Goal: Task Accomplishment & Management: Manage account settings

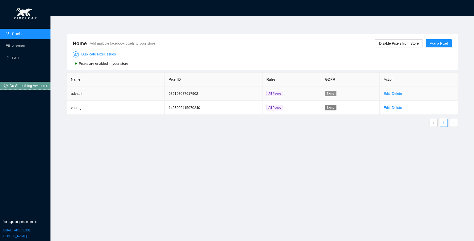
click at [330, 95] on span "None" at bounding box center [330, 94] width 11 height 6
click at [331, 91] on span "None" at bounding box center [330, 94] width 11 height 6
click at [389, 107] on link "Edit" at bounding box center [387, 108] width 6 height 4
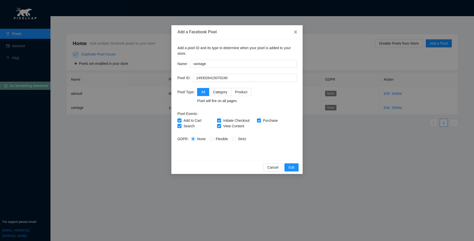
click at [295, 30] on icon "close" at bounding box center [296, 32] width 4 height 4
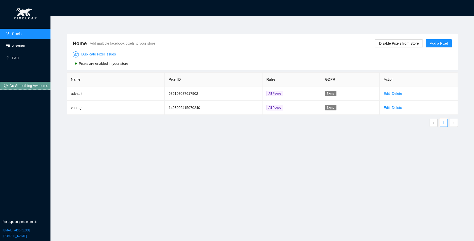
click at [25, 45] on link "Account" at bounding box center [18, 46] width 13 height 4
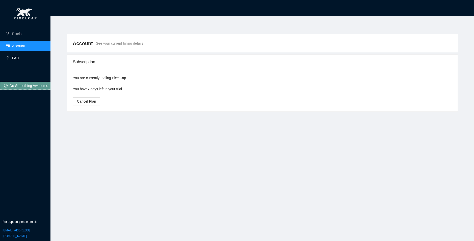
click at [19, 58] on link "FAQ" at bounding box center [15, 58] width 7 height 4
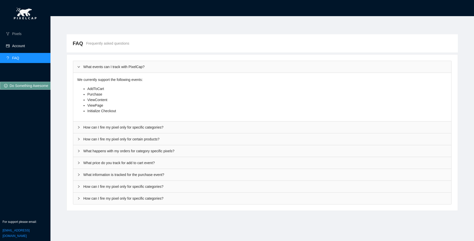
click at [25, 46] on link "Account" at bounding box center [18, 46] width 13 height 4
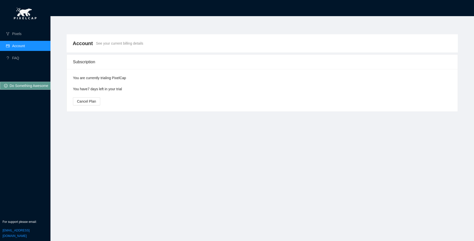
click at [92, 68] on div "Subscription" at bounding box center [262, 62] width 379 height 14
click at [79, 44] on span "Account" at bounding box center [83, 43] width 20 height 8
click at [24, 44] on link "Account" at bounding box center [18, 46] width 13 height 4
click at [19, 35] on link "Pixels" at bounding box center [16, 34] width 9 height 4
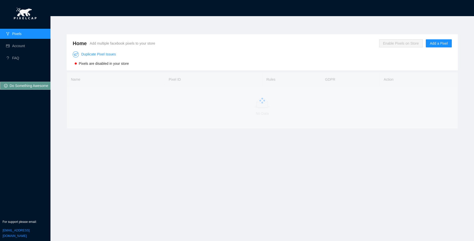
click at [77, 45] on span "Home" at bounding box center [80, 43] width 14 height 8
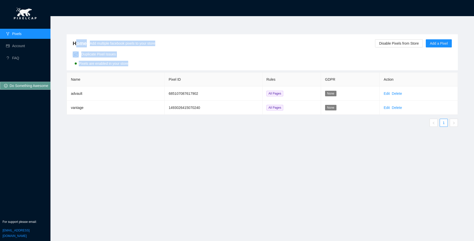
drag, startPoint x: 76, startPoint y: 44, endPoint x: 215, endPoint y: 53, distance: 139.6
click at [211, 53] on div "Home Add multiple facebook pixels to your store Disable Pixels from Store Add a…" at bounding box center [262, 52] width 391 height 36
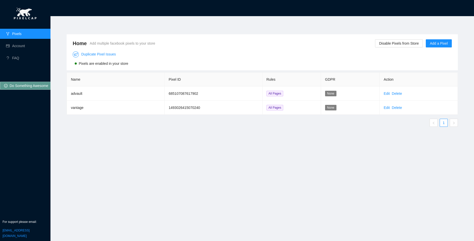
click at [236, 53] on div "Duplicate Pixel Issues Pixels are enabled in your store" at bounding box center [262, 57] width 379 height 18
